Goal: Communication & Community: Answer question/provide support

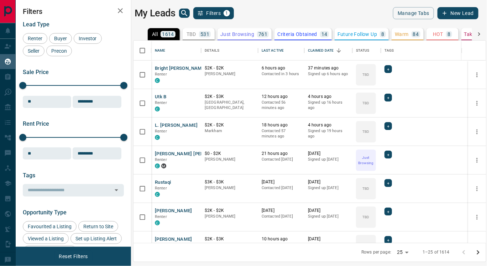
scroll to position [197, 346]
click at [287, 35] on p "Criteria Obtained" at bounding box center [297, 34] width 40 height 5
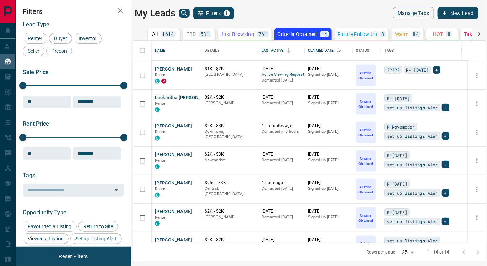
scroll to position [216, 0]
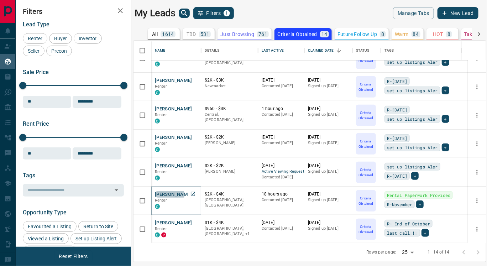
click at [169, 194] on button "[PERSON_NAME]" at bounding box center [173, 194] width 37 height 7
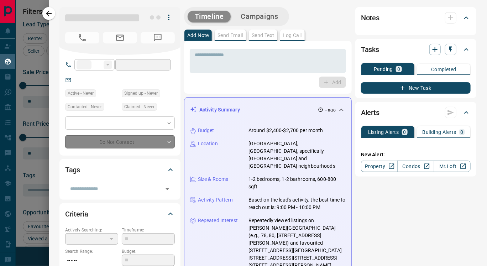
type input "**"
type input "**********"
type input "*"
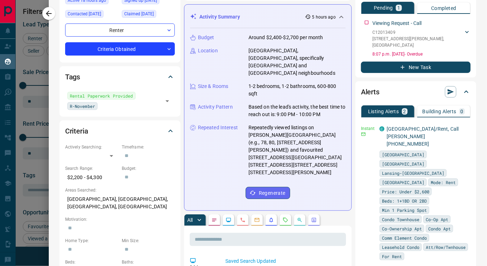
scroll to position [93, 0]
click at [465, 127] on icon "button" at bounding box center [465, 128] width 1 height 4
click at [445, 150] on link "Edit" at bounding box center [441, 152] width 16 height 7
click at [234, 74] on div at bounding box center [243, 133] width 487 height 266
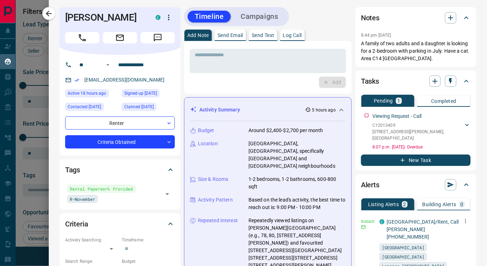
click at [260, 37] on p "Send Text" at bounding box center [263, 35] width 23 height 5
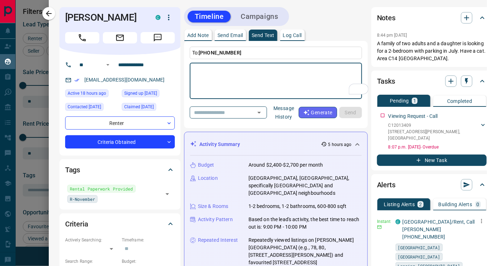
paste textarea "**********"
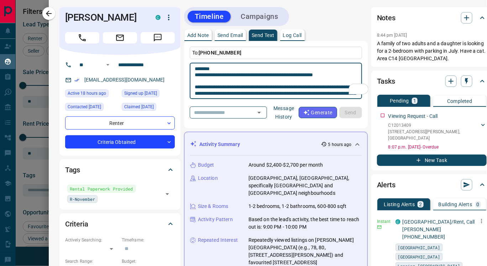
scroll to position [31, 0]
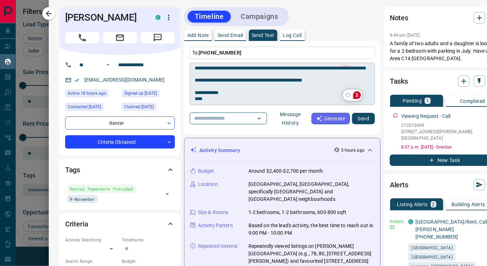
click at [356, 94] on html "Lead Transfers Claim Leads My Leads Tasks Opportunities Deals Campaigns Automat…" at bounding box center [243, 133] width 487 height 266
click at [356, 94] on div "1" at bounding box center [357, 95] width 8 height 8
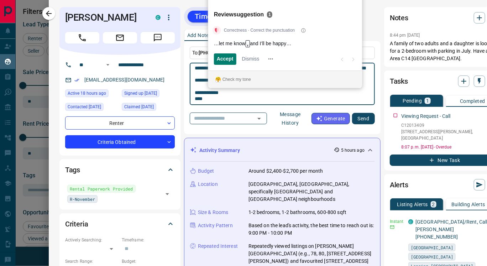
click at [356, 94] on textarea "**********" at bounding box center [282, 84] width 175 height 36
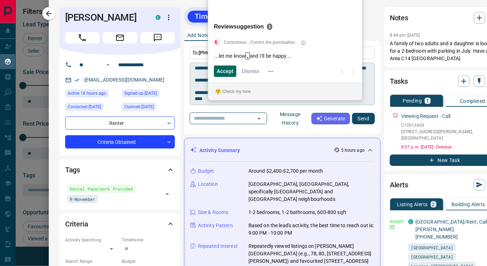
click at [224, 68] on span "Accept" at bounding box center [225, 71] width 17 height 7
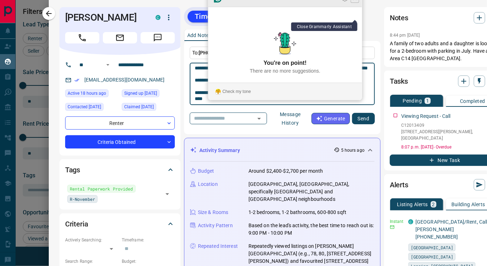
type textarea "**********"
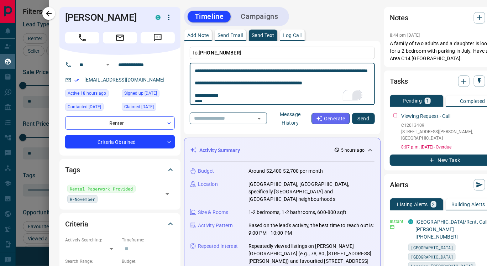
scroll to position [0, 0]
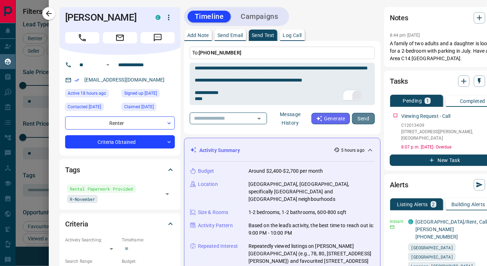
click at [361, 116] on button "Send" at bounding box center [363, 118] width 23 height 11
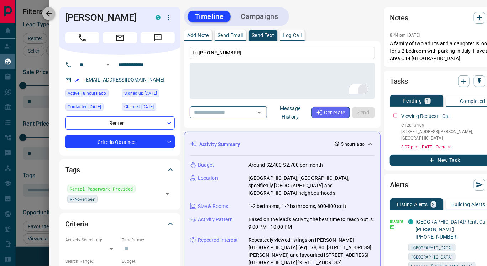
click at [48, 13] on icon "button" at bounding box center [49, 14] width 6 height 6
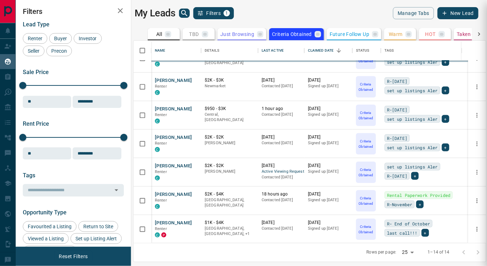
click at [48, 13] on h2 "Filters" at bounding box center [73, 11] width 101 height 9
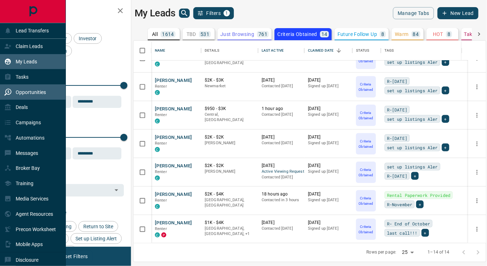
click at [25, 89] on div "Opportunities" at bounding box center [25, 92] width 42 height 12
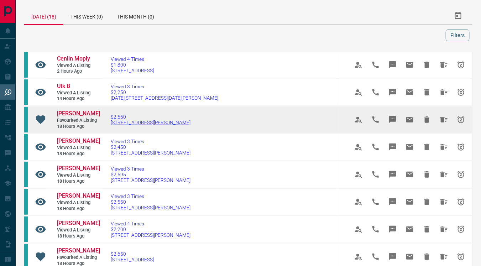
click at [136, 122] on span "[STREET_ADDRESS][PERSON_NAME]" at bounding box center [151, 123] width 80 height 6
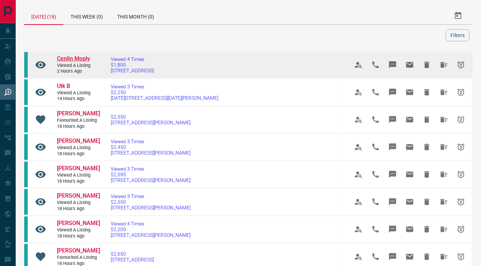
click at [70, 59] on span "Cenlin Moply" at bounding box center [73, 58] width 33 height 7
click at [74, 58] on span "Cenlin Moply" at bounding box center [73, 58] width 33 height 7
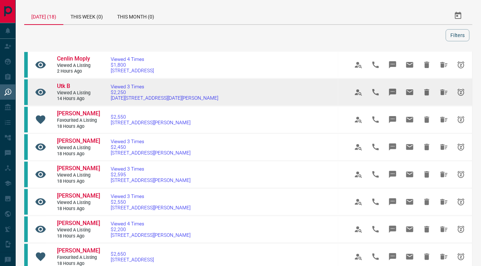
click at [77, 90] on span "Viewed a Listing" at bounding box center [78, 93] width 43 height 6
click at [64, 85] on span "Utk B" at bounding box center [63, 86] width 13 height 7
